Goal: Task Accomplishment & Management: Manage account settings

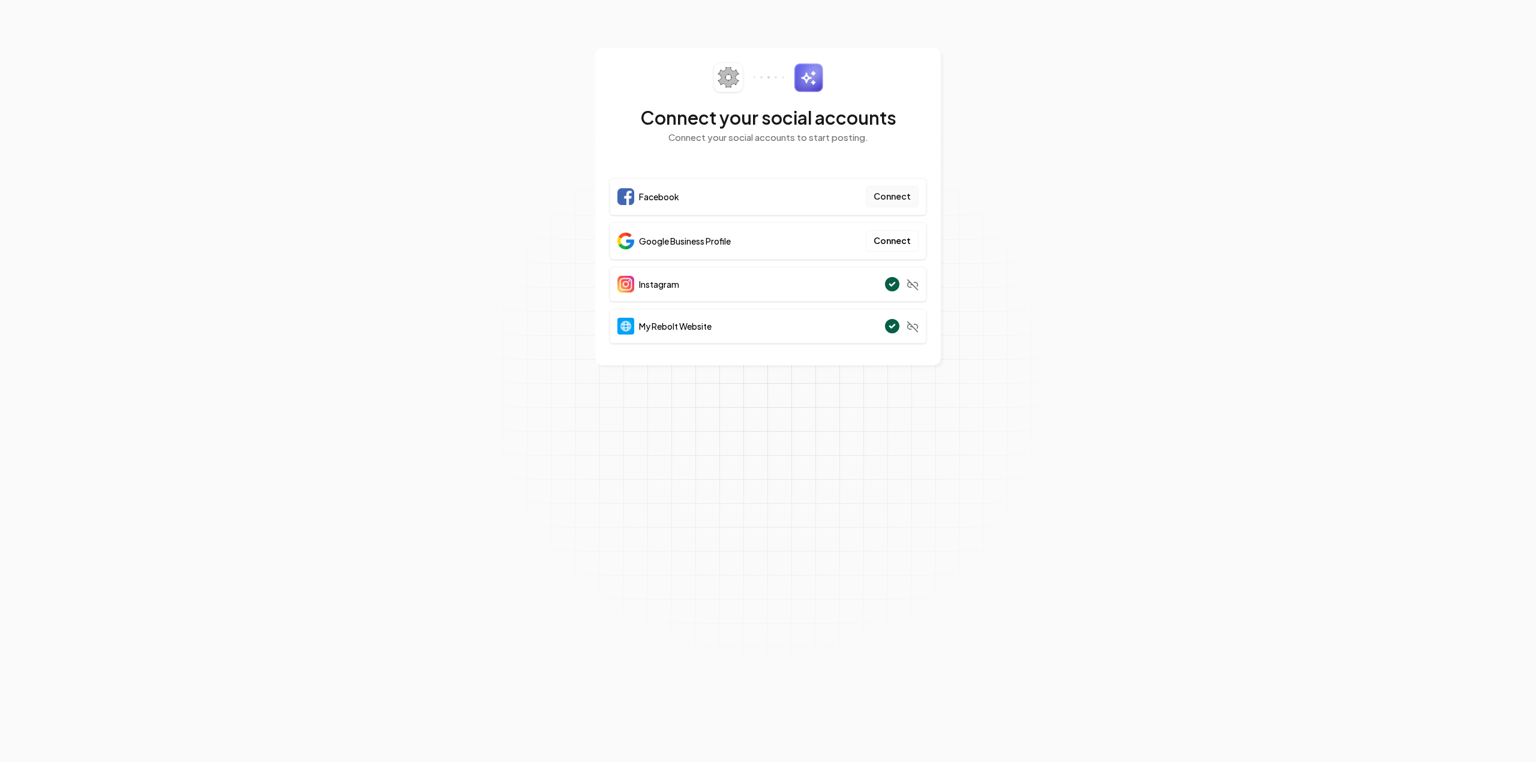
click at [901, 196] on button "Connect" at bounding box center [892, 197] width 53 height 22
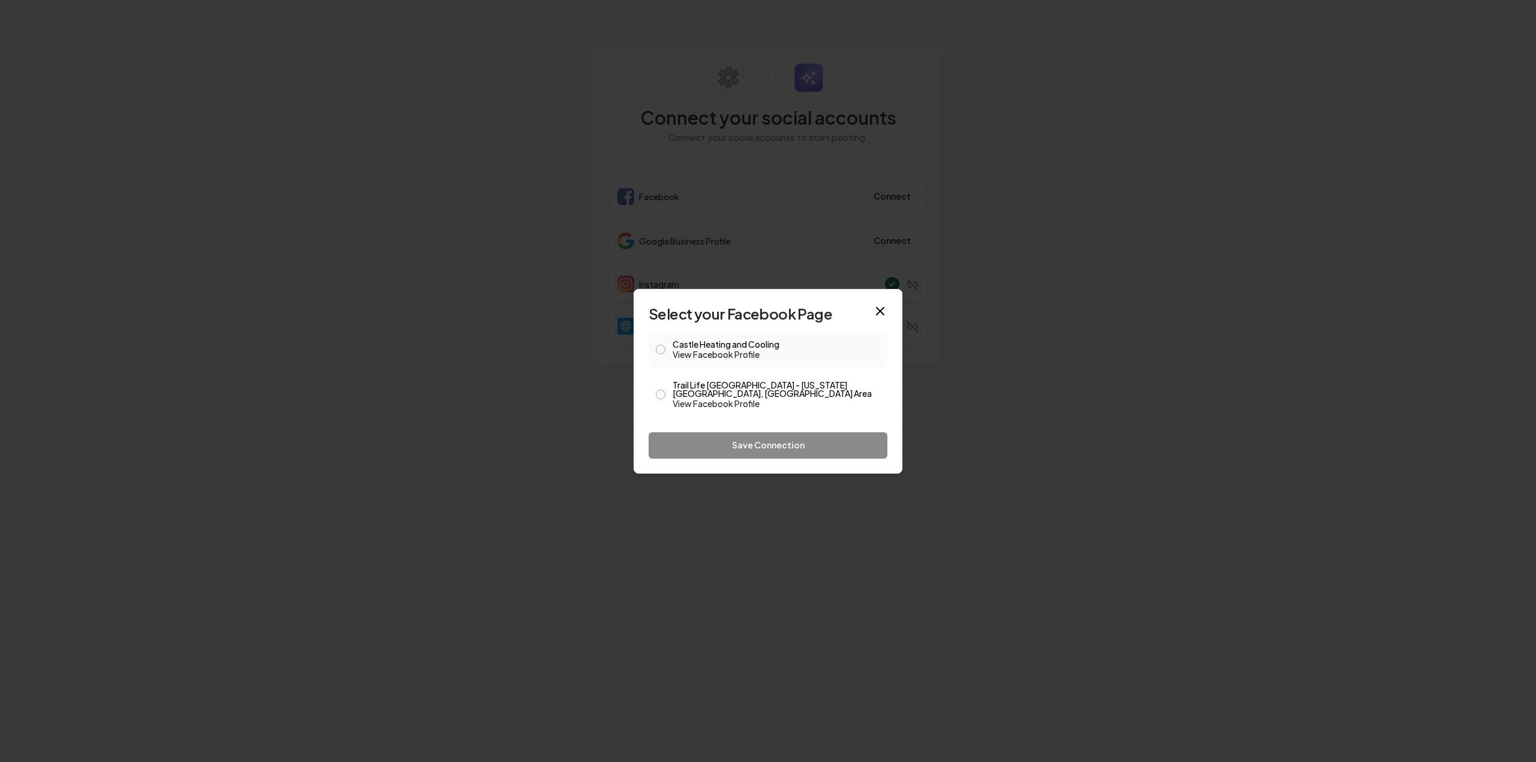
click at [661, 352] on button "Castle Heating and Cooling View Facebook Profile" at bounding box center [661, 350] width 10 height 10
click at [777, 440] on button "Save Connection" at bounding box center [768, 446] width 239 height 26
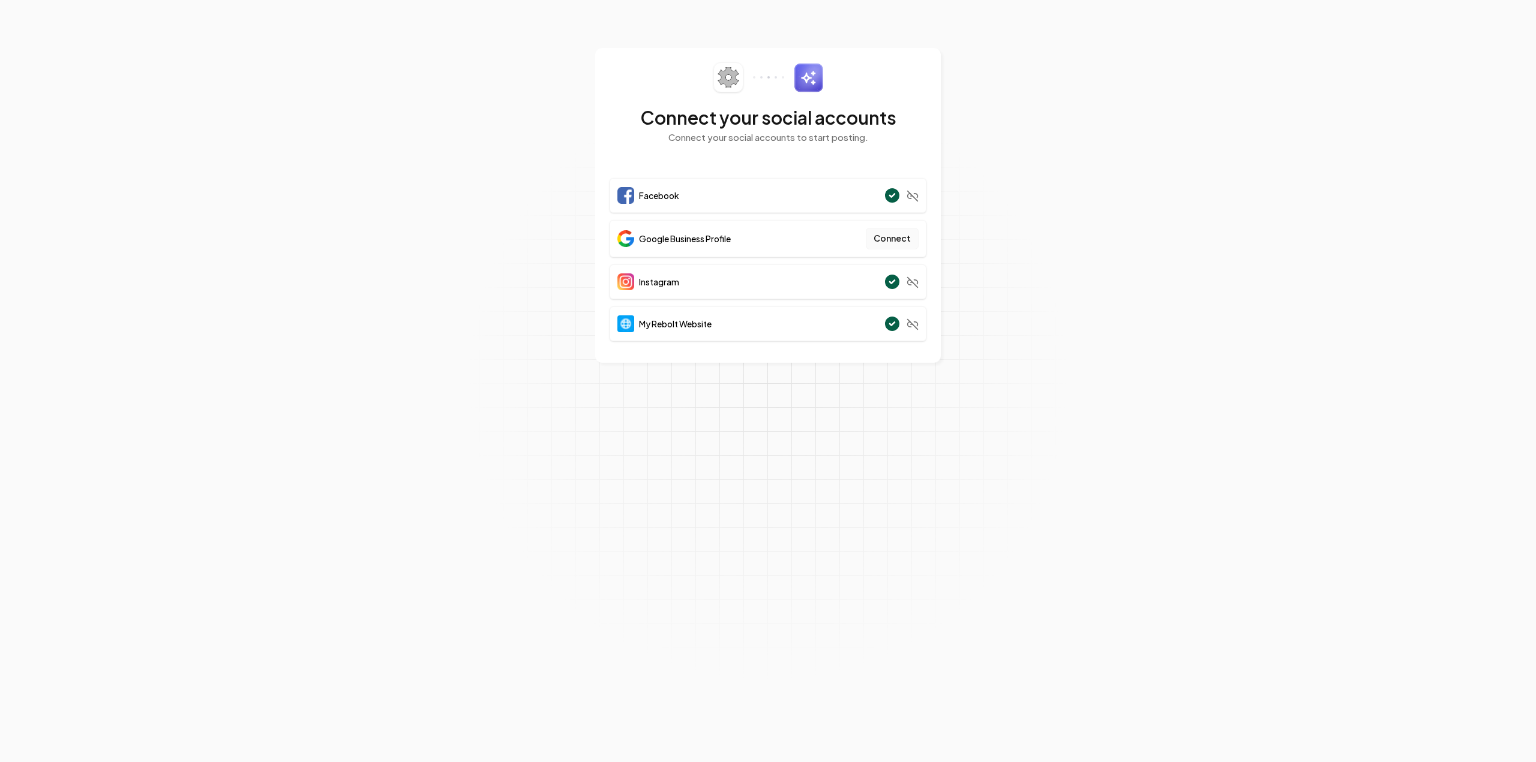
click at [893, 241] on button "Connect" at bounding box center [892, 239] width 53 height 22
click at [890, 234] on button "Connect" at bounding box center [892, 239] width 53 height 22
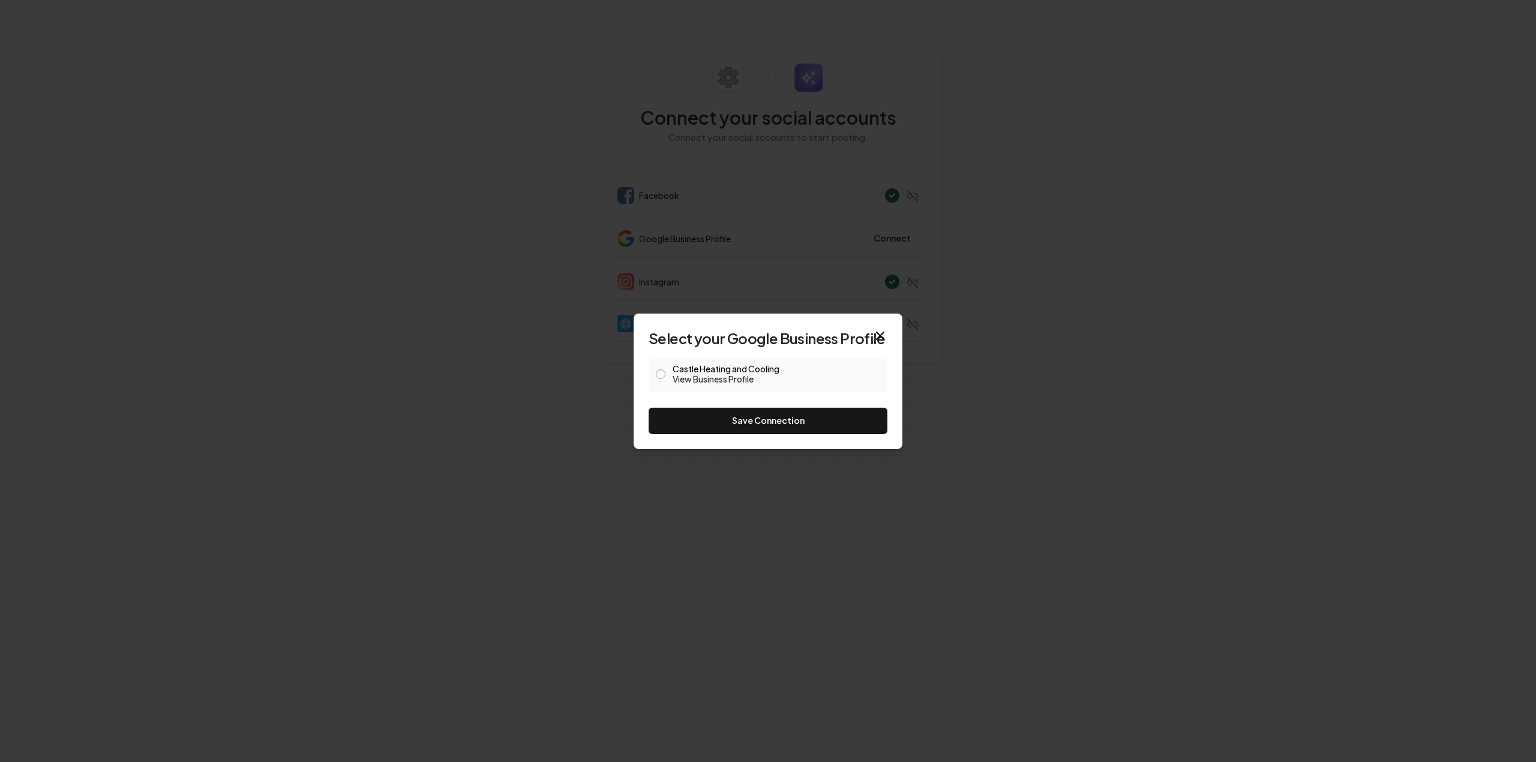
click at [661, 373] on button "Castle Heating and Cooling View Business Profile" at bounding box center [661, 375] width 10 height 10
click at [739, 425] on button "Save Connection" at bounding box center [768, 421] width 239 height 26
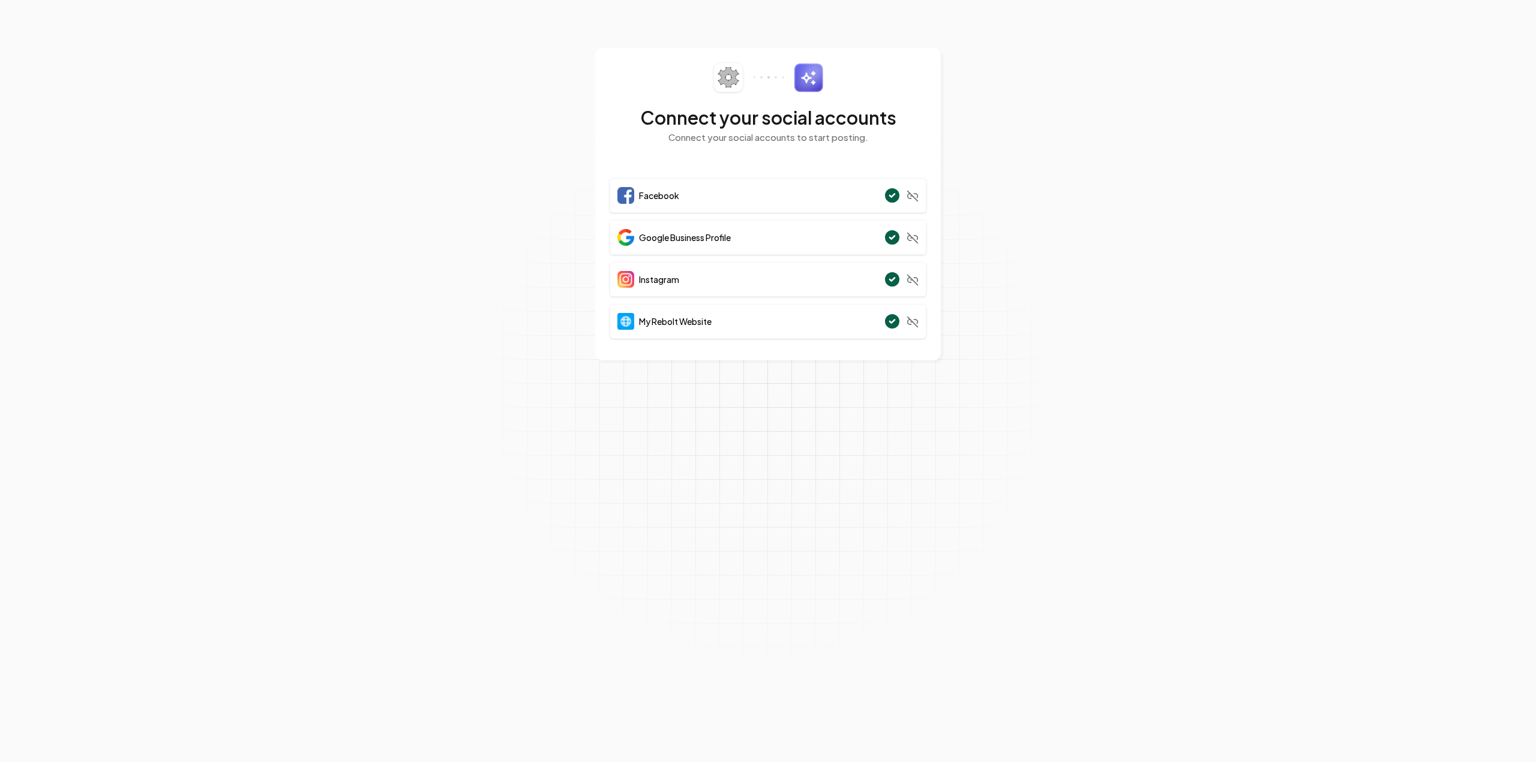
click at [1094, 238] on section "Connect your social accounts Connect your social accounts to start posting. Fac…" at bounding box center [768, 381] width 1536 height 762
click at [812, 83] on img at bounding box center [808, 77] width 29 height 29
click at [722, 83] on icon at bounding box center [728, 77] width 20 height 19
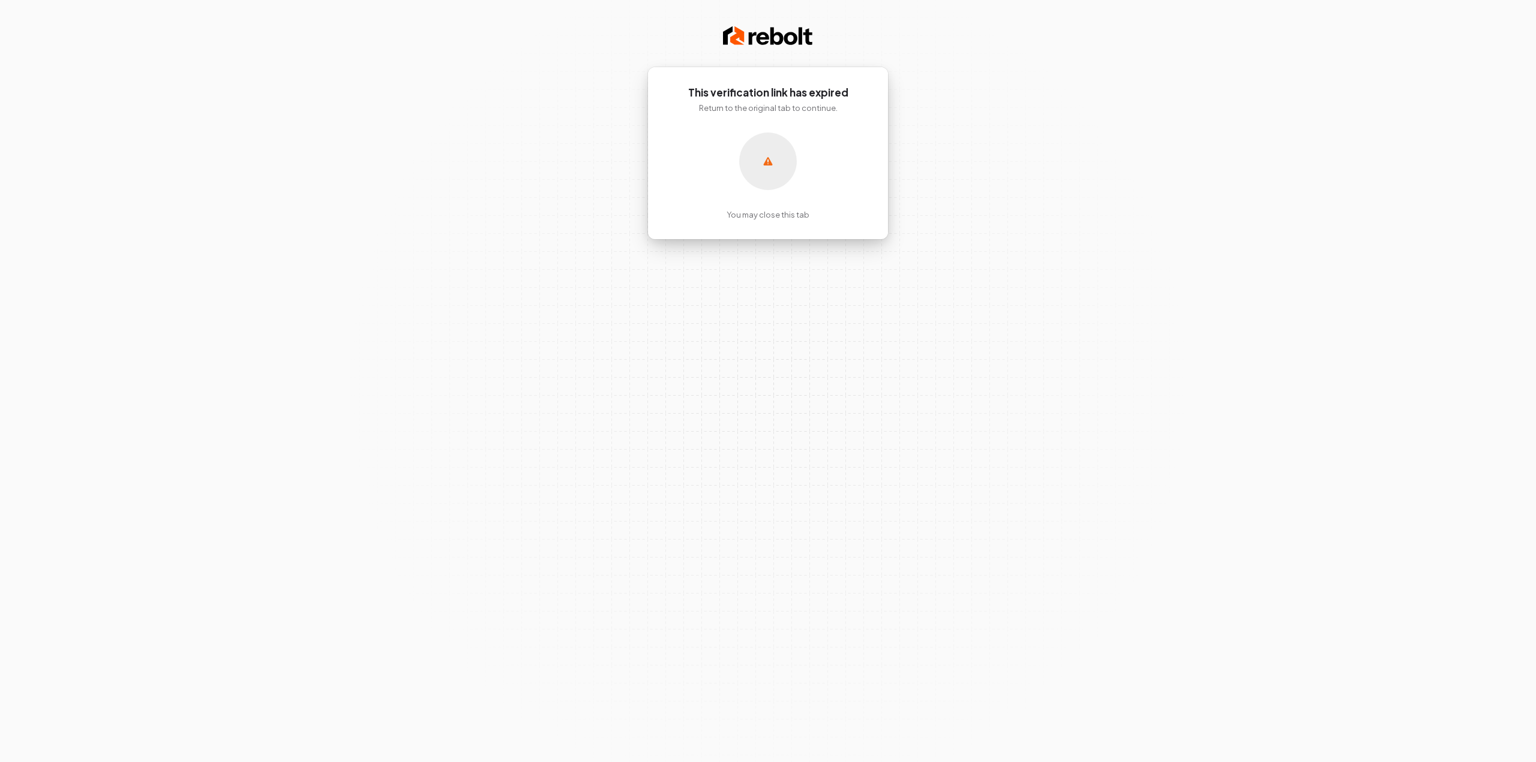
click at [785, 38] on img at bounding box center [768, 36] width 90 height 24
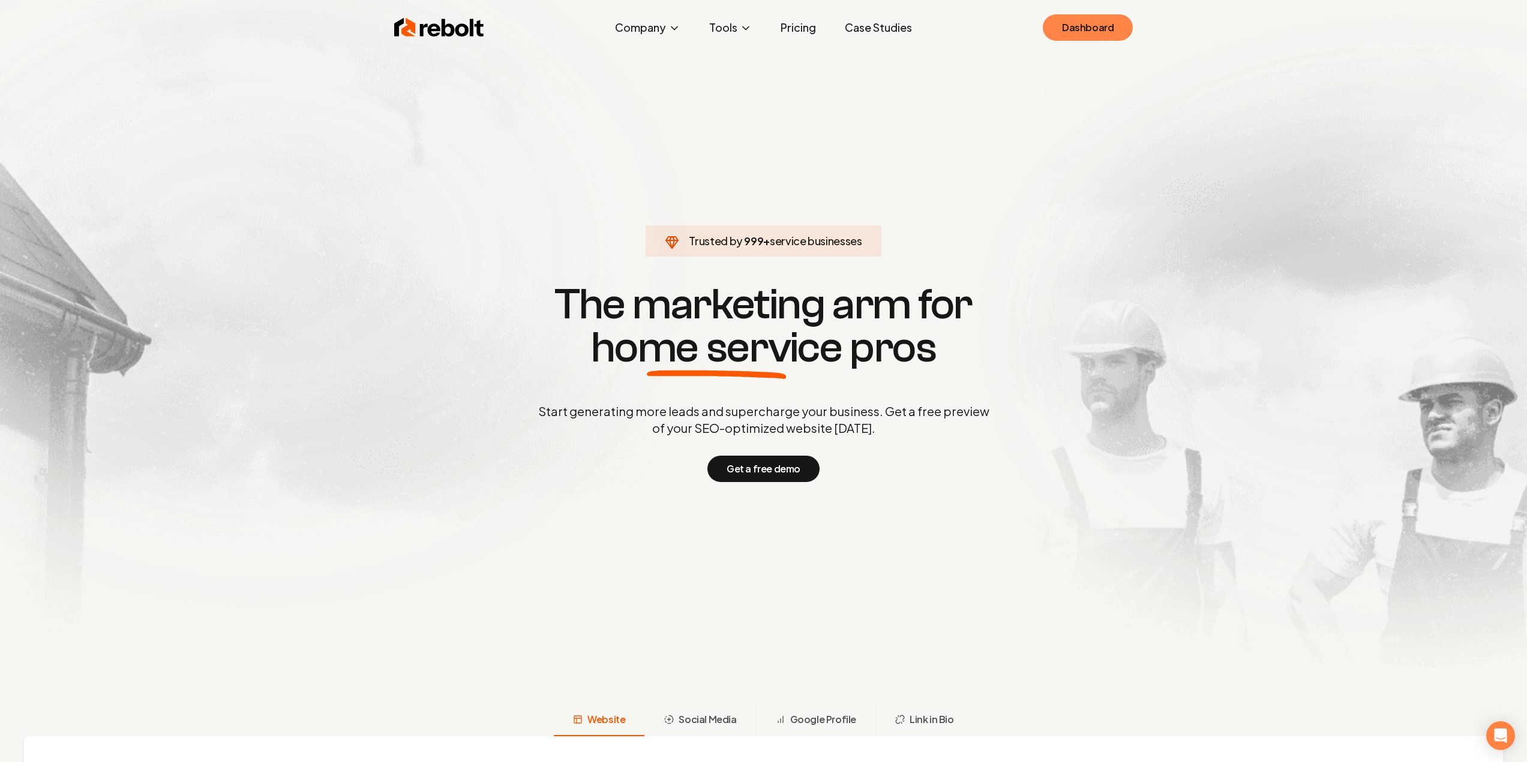
click at [1103, 32] on link "Dashboard" at bounding box center [1088, 27] width 90 height 26
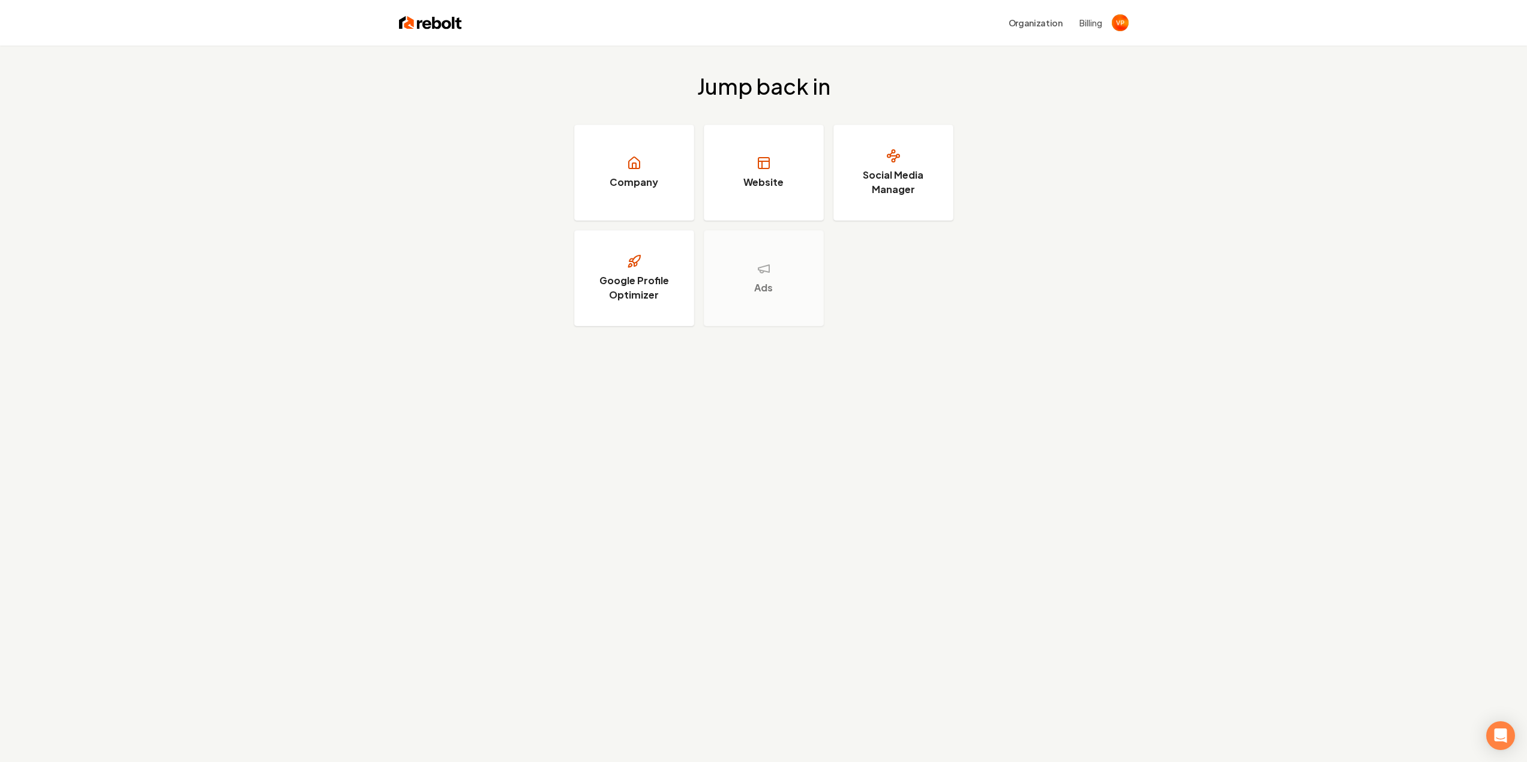
click at [1068, 253] on div "Jump back in Company Website Social Media Manager Google Profile Optimizer Ads" at bounding box center [763, 201] width 1527 height 310
click at [782, 161] on link "Website" at bounding box center [764, 173] width 120 height 96
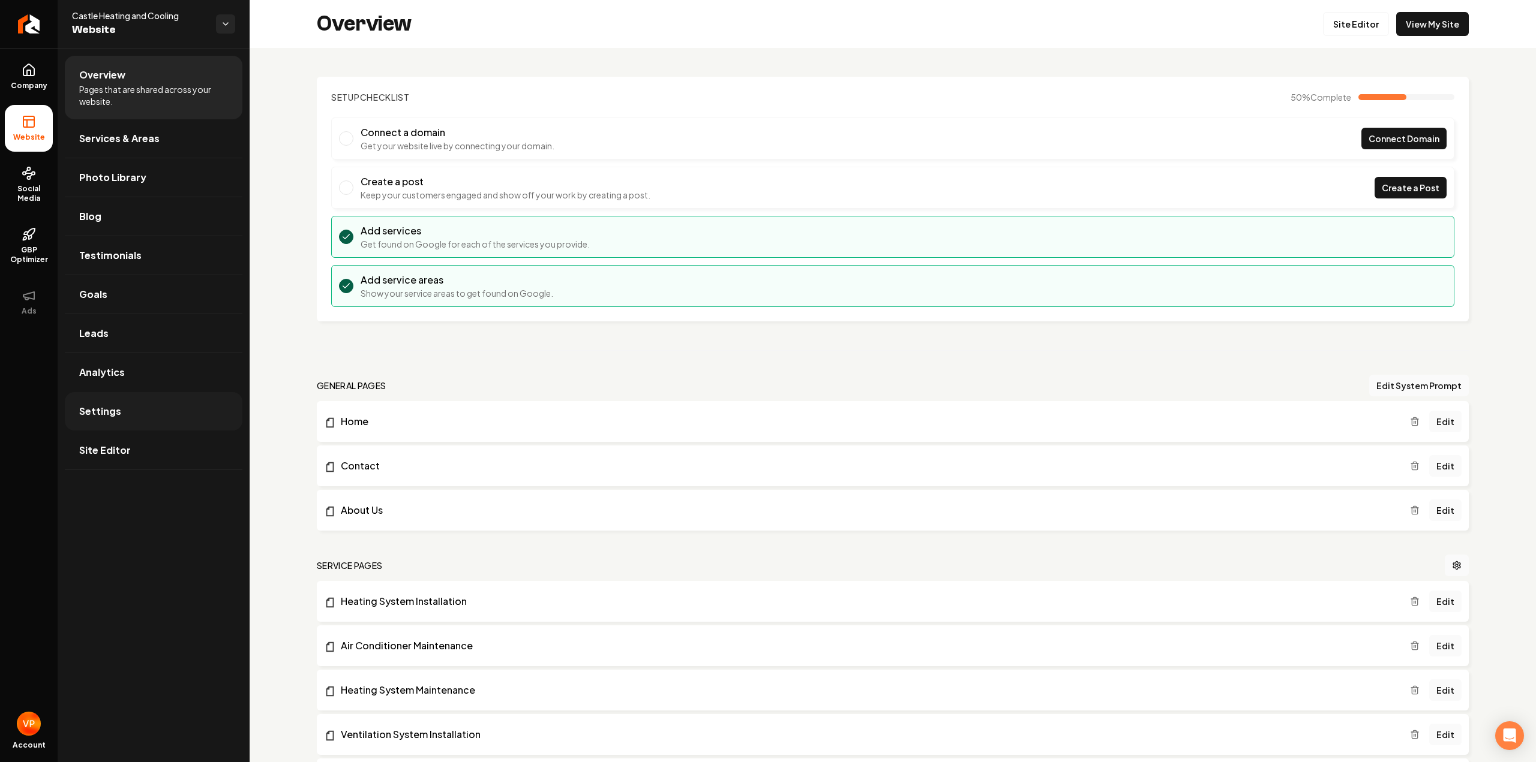
click at [97, 422] on link "Settings" at bounding box center [154, 411] width 178 height 38
